Goal: Obtain resource: Download file/media

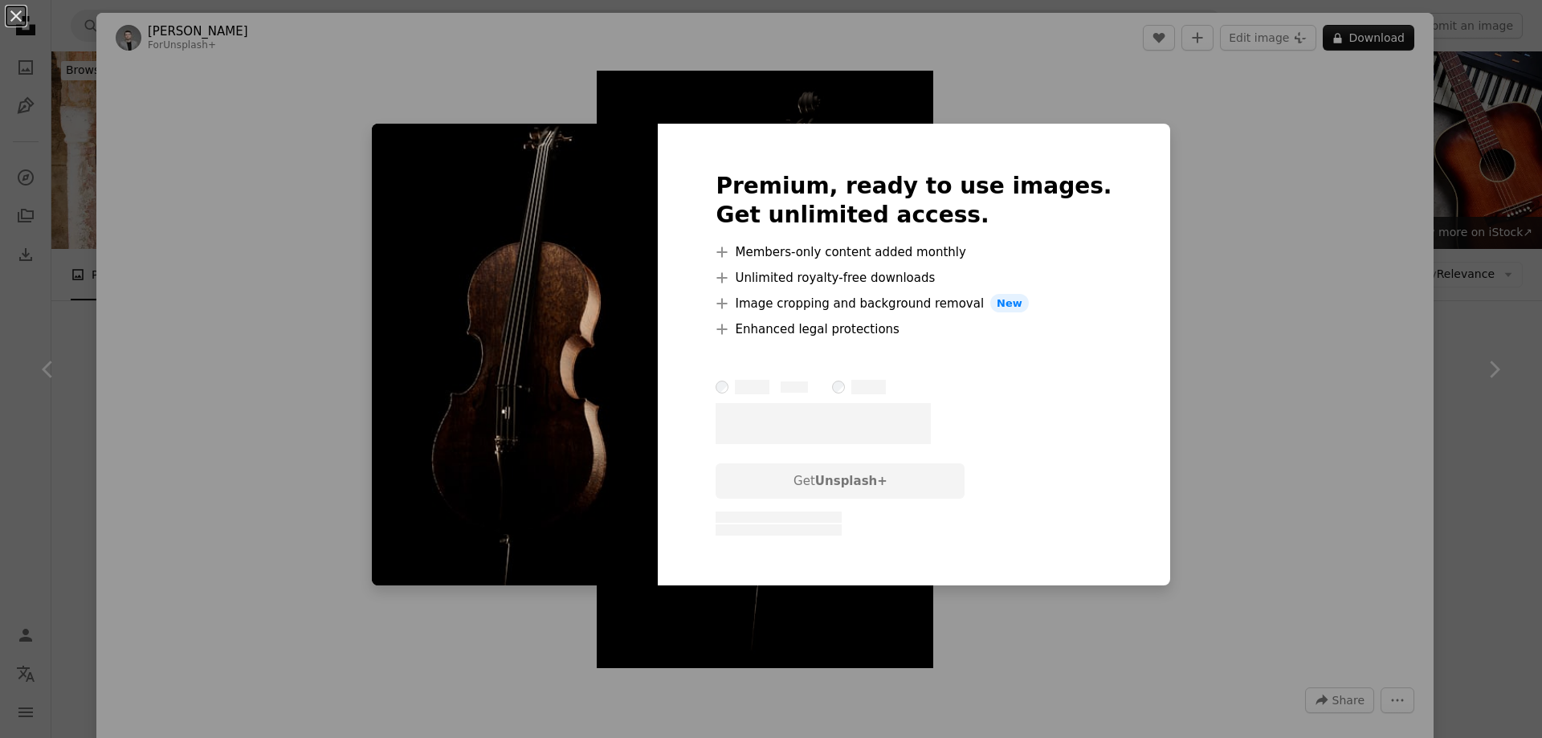
scroll to position [7951, 0]
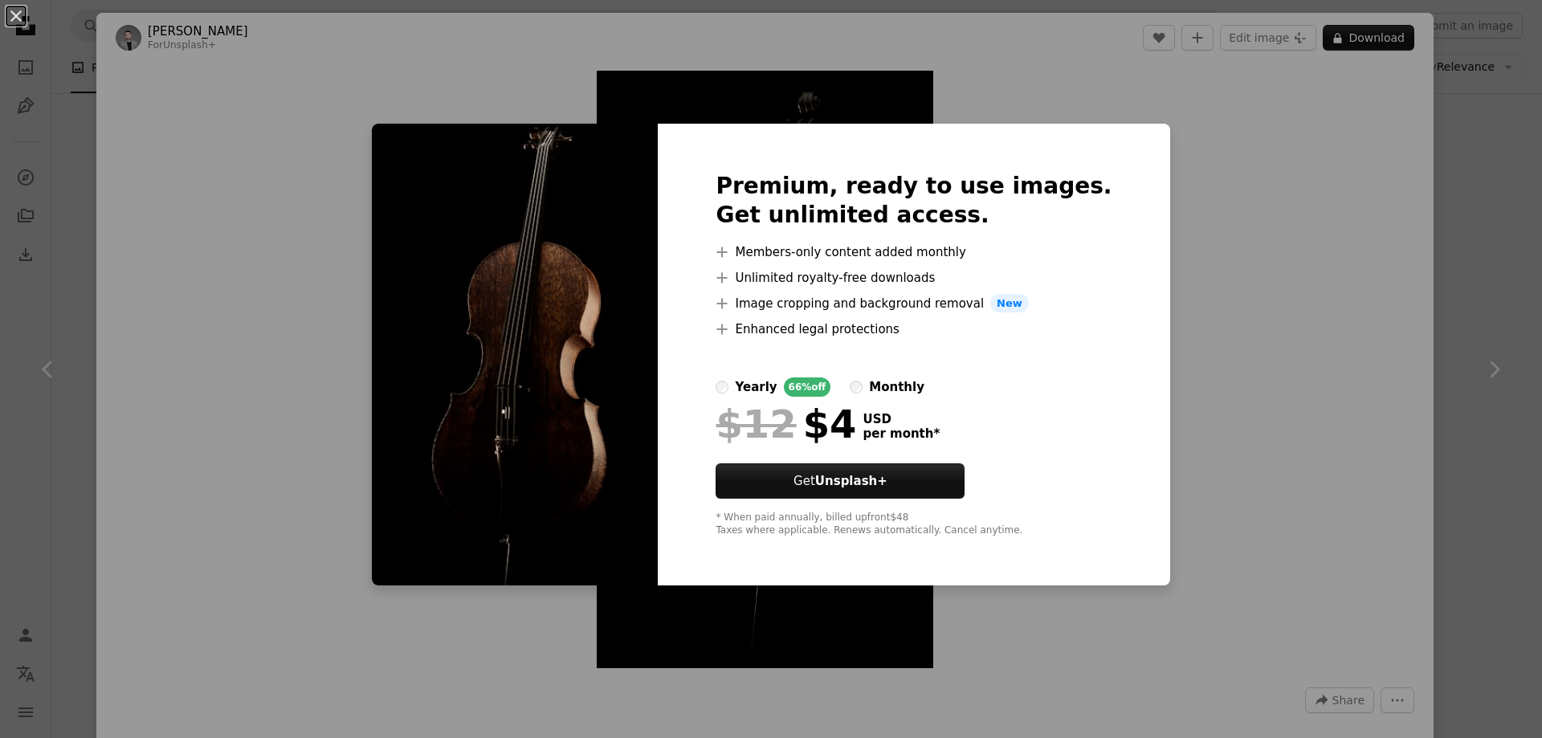
click at [1275, 316] on div "An X shape Premium, ready to use images. Get unlimited access. A plus sign Memb…" at bounding box center [771, 369] width 1542 height 738
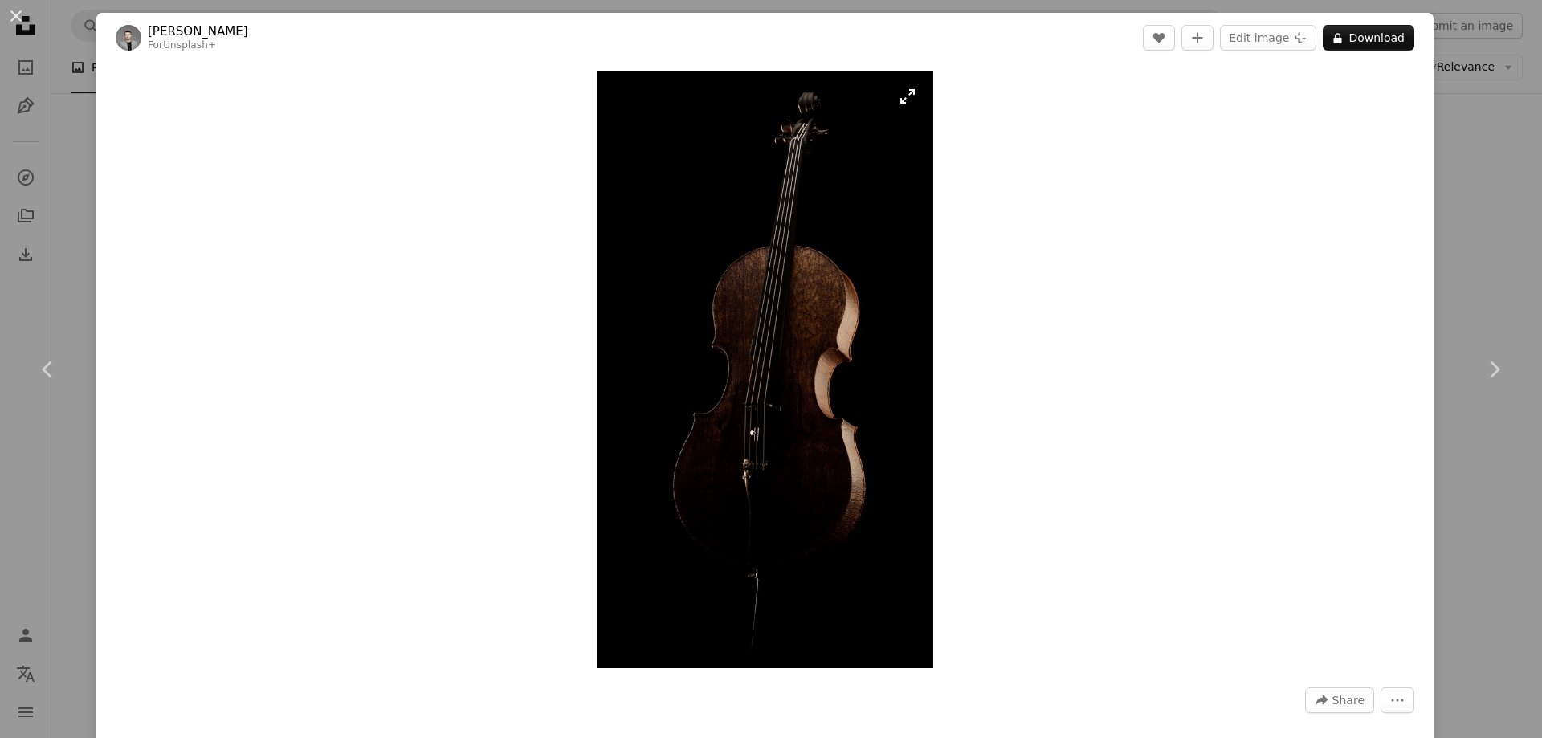
click at [900, 100] on img "Zoom in on this image" at bounding box center [765, 370] width 337 height 598
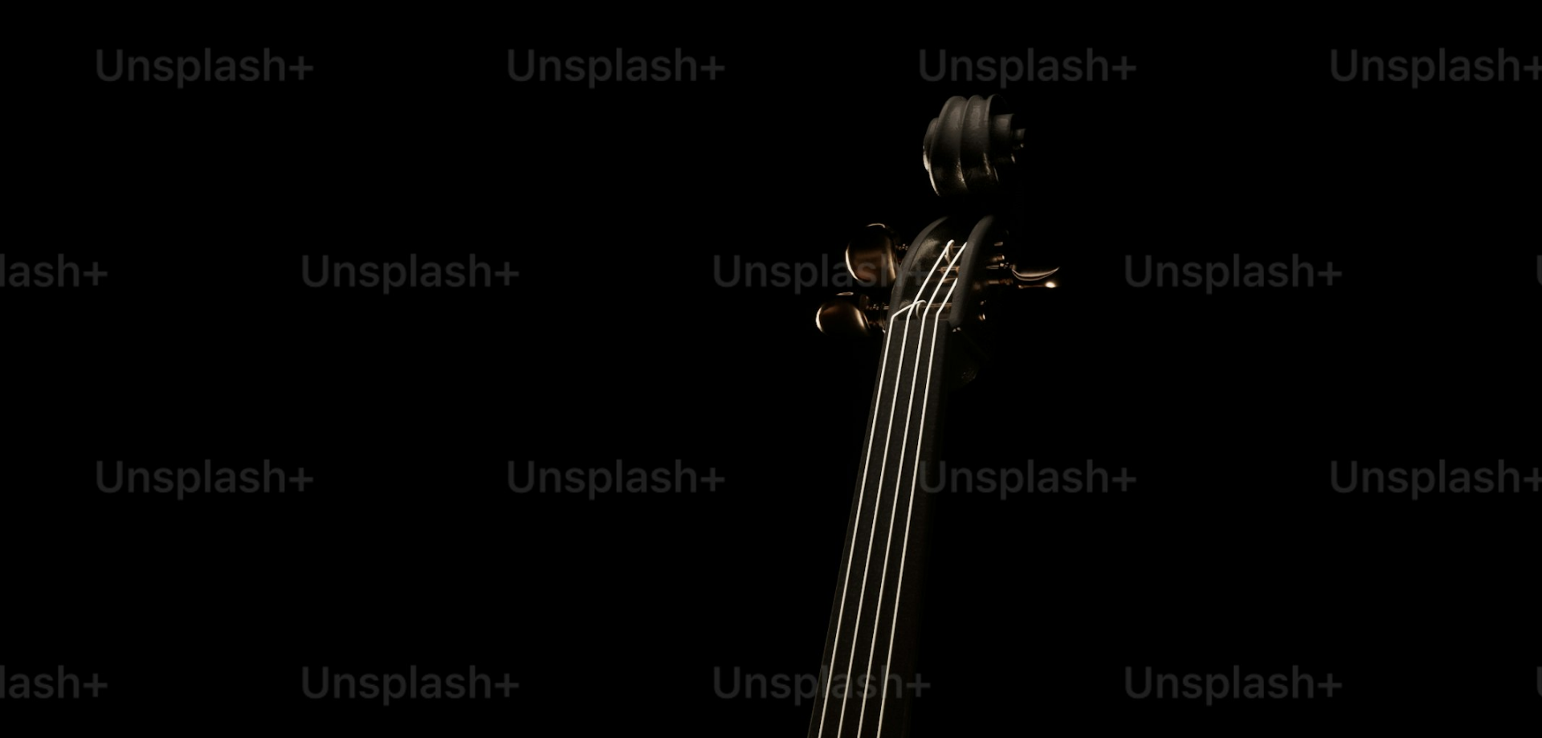
scroll to position [982, 0]
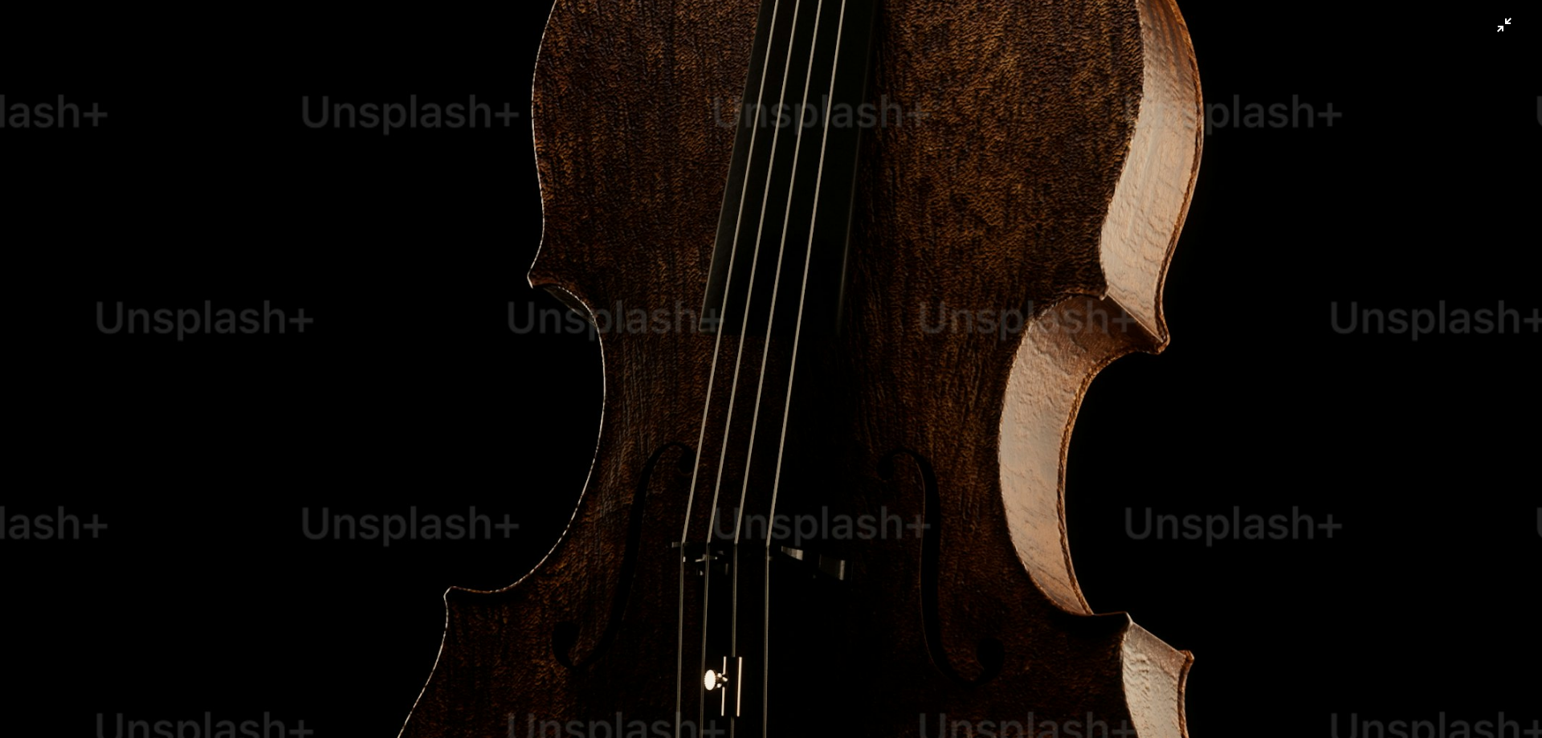
click at [1336, 421] on img "Zoom out on this image" at bounding box center [771, 389] width 1544 height 2744
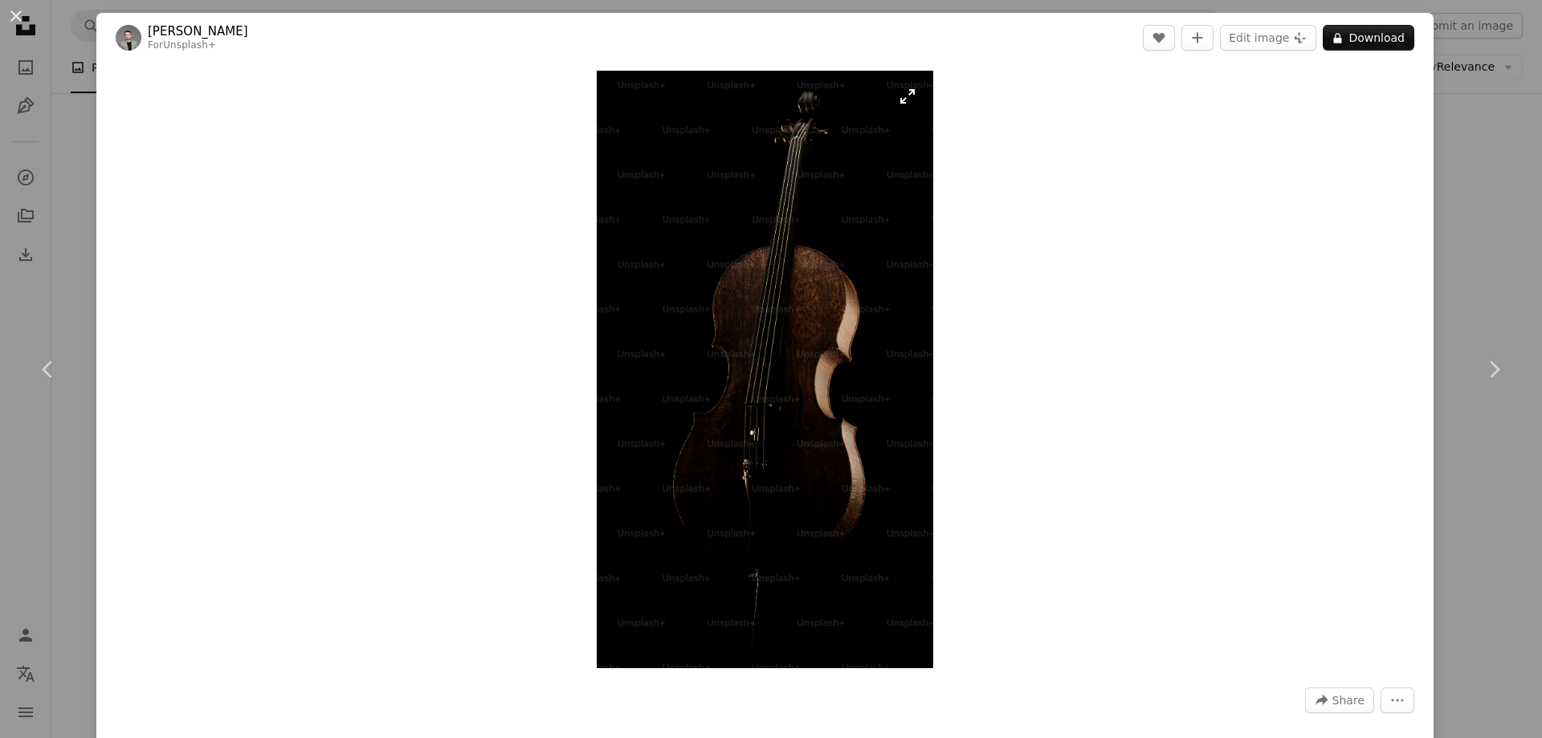
click at [834, 520] on img "Zoom in on this image" at bounding box center [765, 370] width 337 height 598
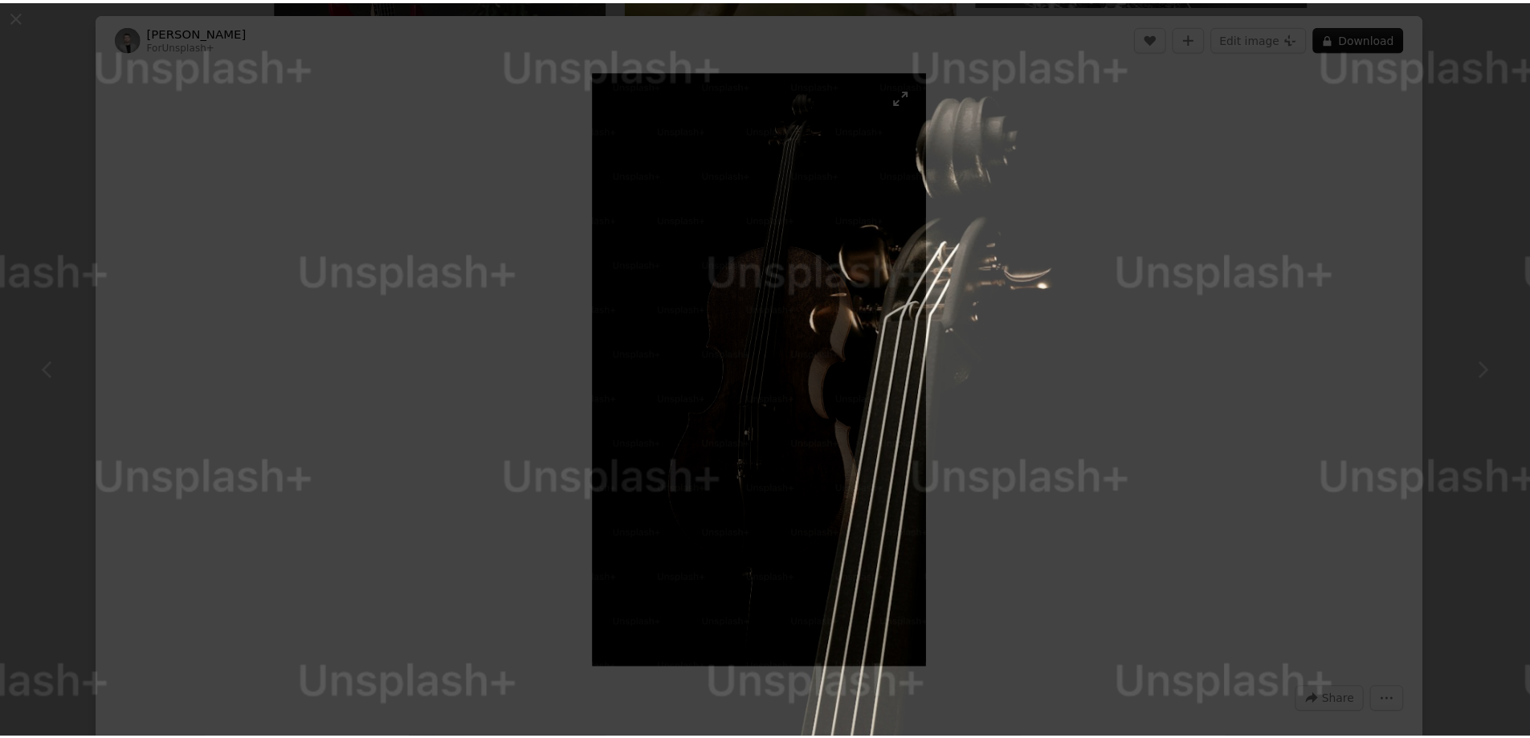
scroll to position [981, 0]
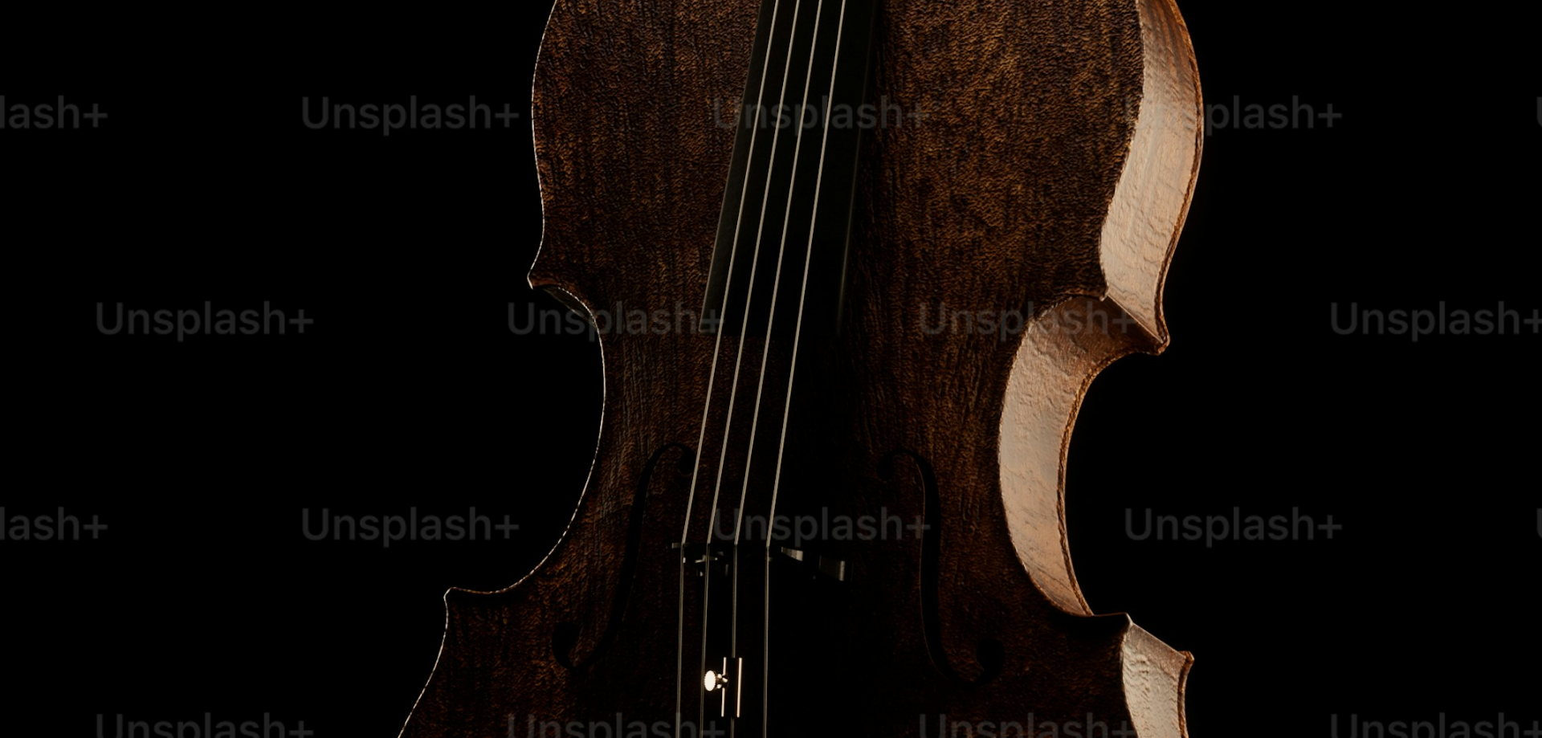
drag, startPoint x: 867, startPoint y: 471, endPoint x: 897, endPoint y: 455, distance: 34.5
click at [867, 471] on img "Zoom out on this image" at bounding box center [771, 390] width 1544 height 2744
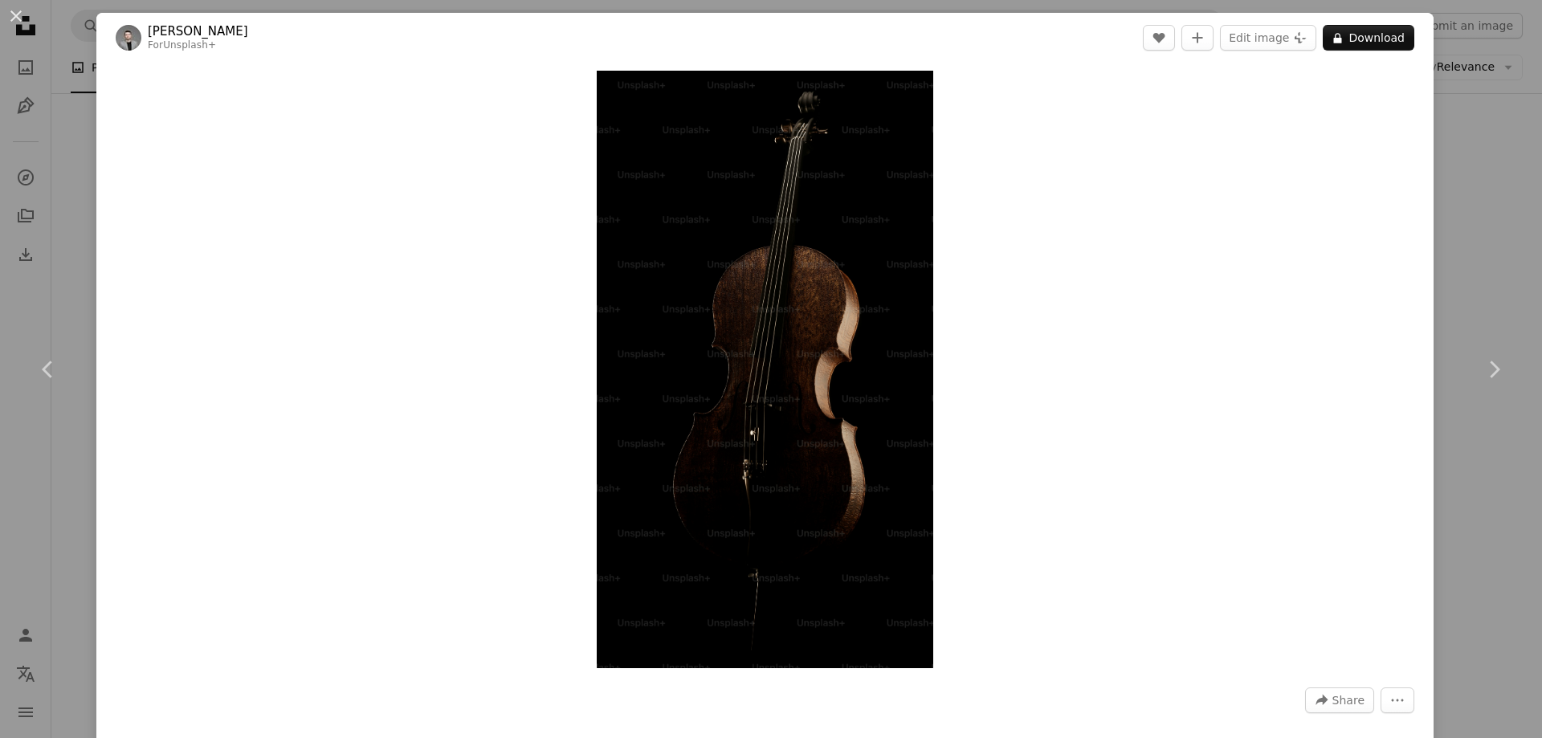
click at [88, 126] on div "An X shape Chevron left Chevron right [PERSON_NAME] For Unsplash+ A heart A plu…" at bounding box center [771, 369] width 1542 height 738
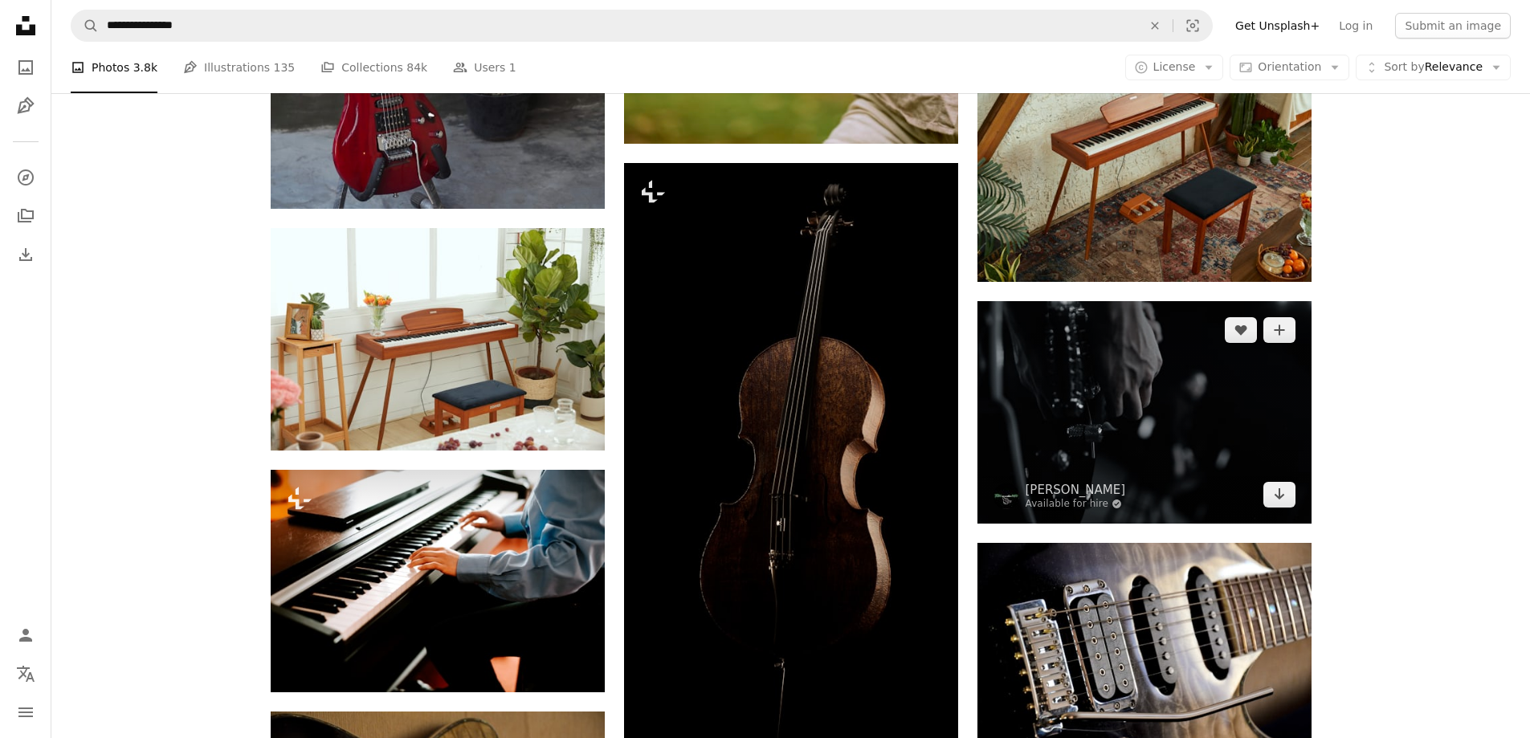
scroll to position [7951, 0]
